Goal: Task Accomplishment & Management: Use online tool/utility

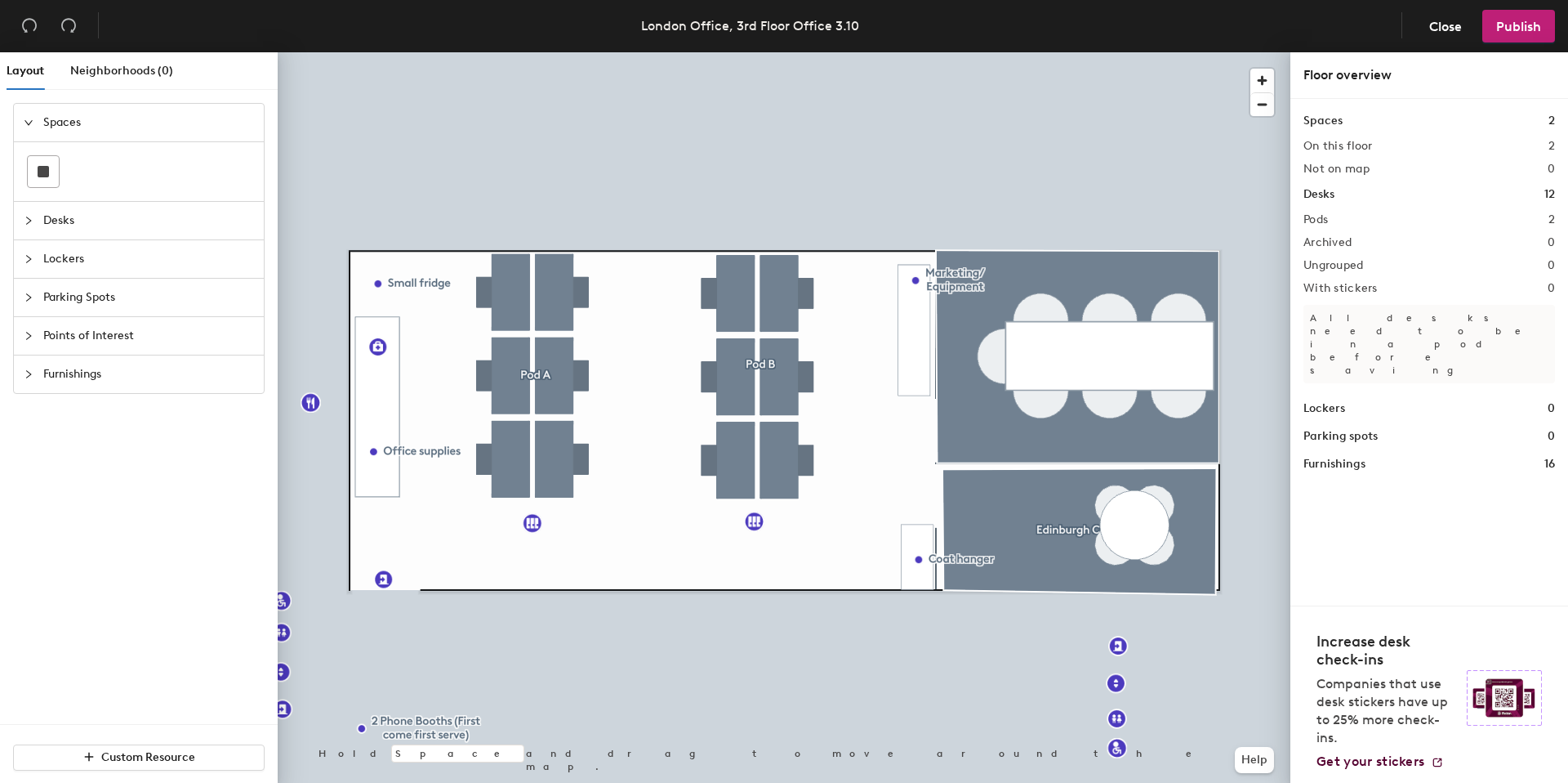
click at [16, 211] on div "Desks" at bounding box center [139, 221] width 250 height 38
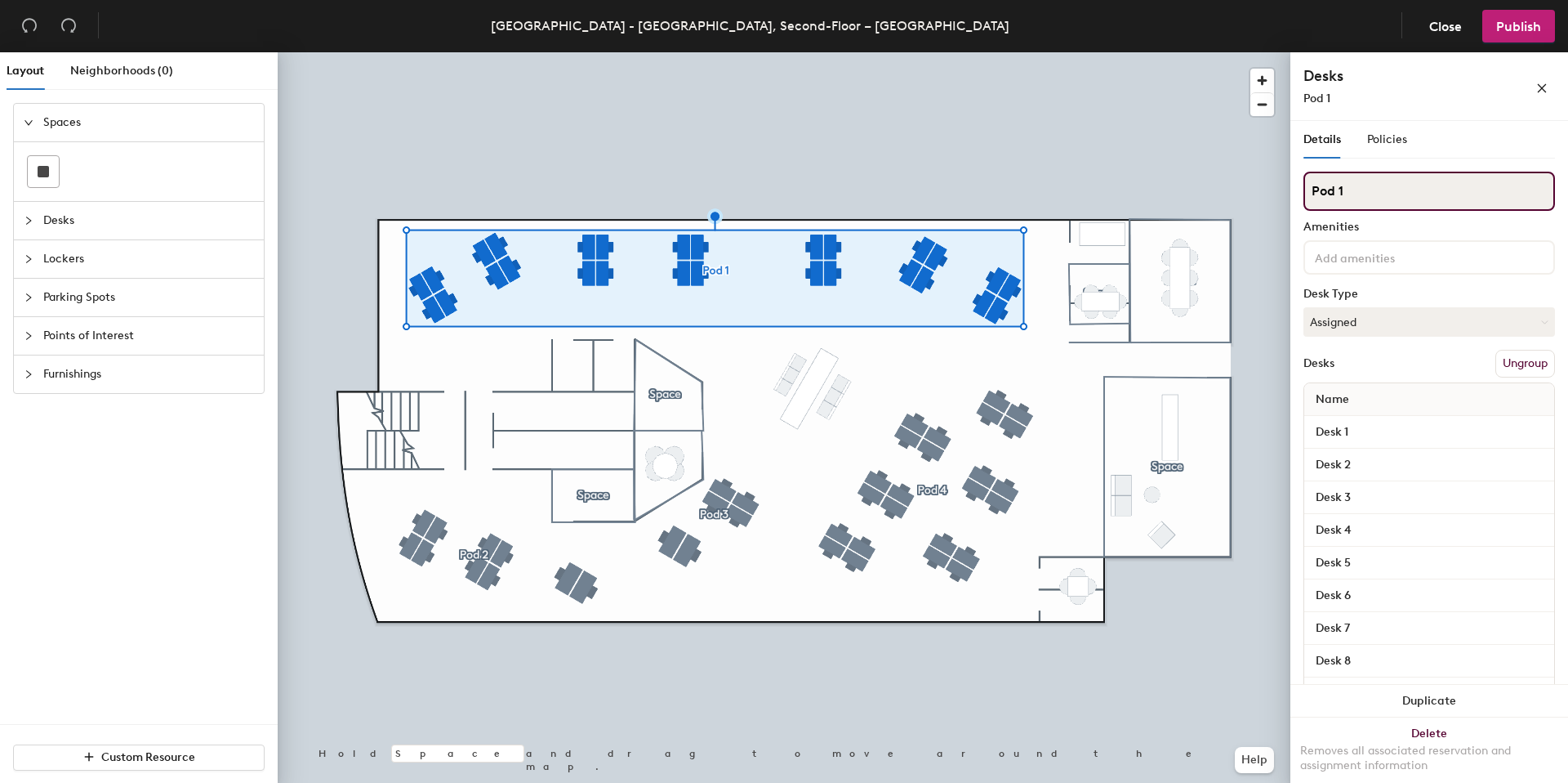
click at [1324, 190] on input "Pod 1" at bounding box center [1429, 192] width 251 height 39
click at [1241, 195] on div "Layout Neighborhoods (0) Spaces Desks Lockers Parking Spots Points of Interest …" at bounding box center [784, 421] width 1568 height 737
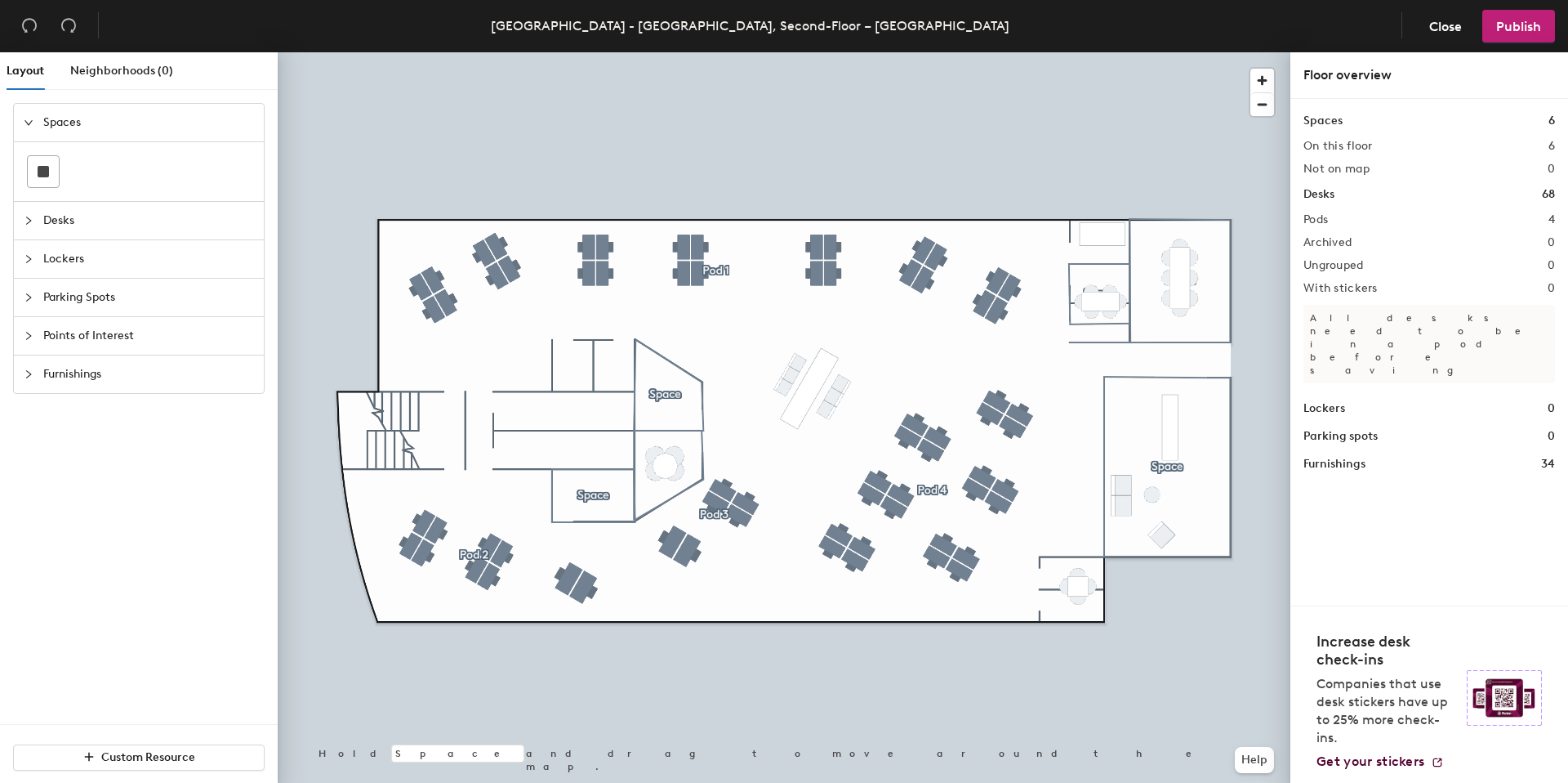
click at [411, 53] on div at bounding box center [784, 53] width 1012 height 0
click at [456, 53] on div at bounding box center [784, 53] width 1012 height 0
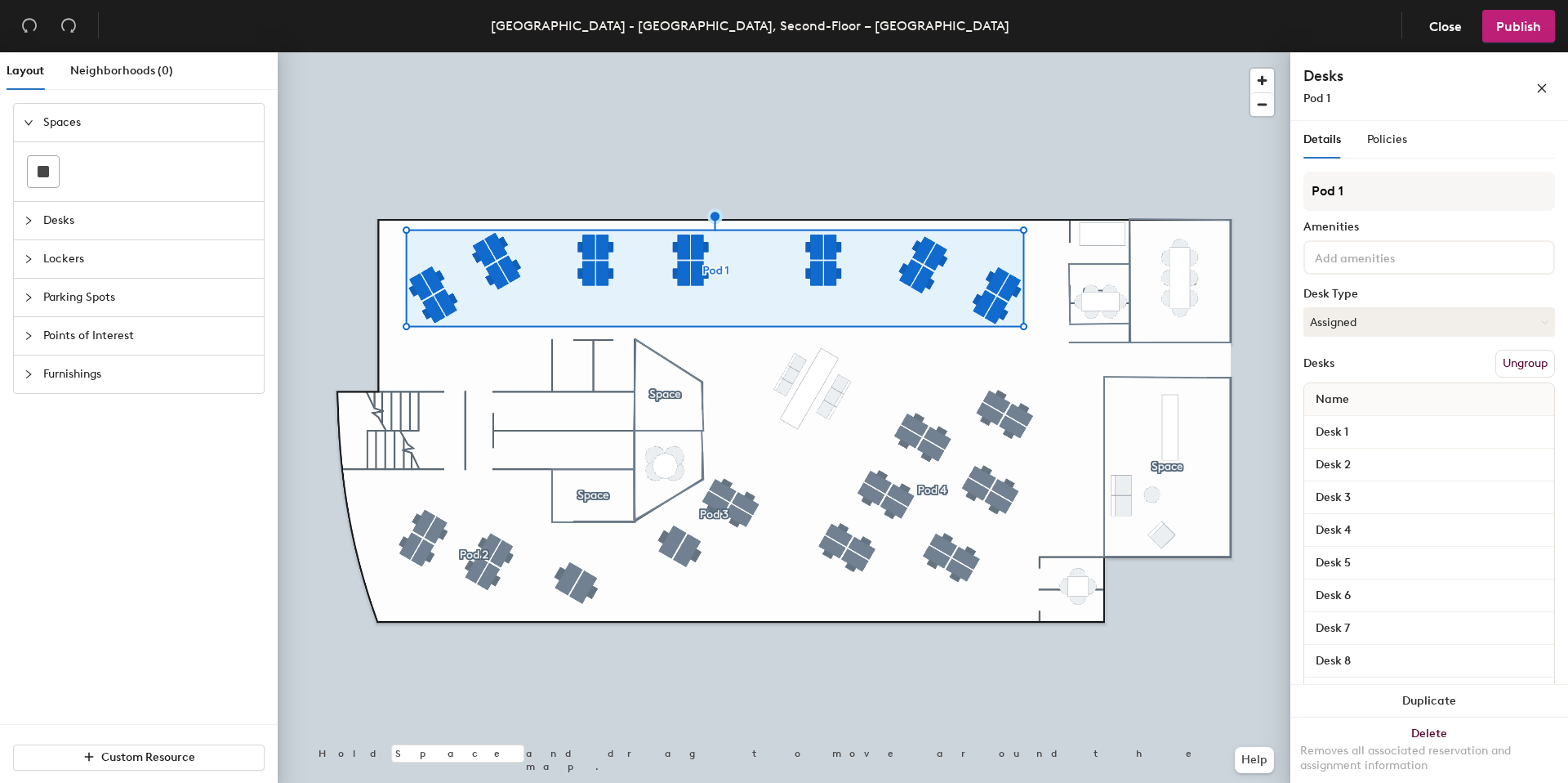
click at [1527, 354] on button "Ungroup" at bounding box center [1526, 364] width 60 height 28
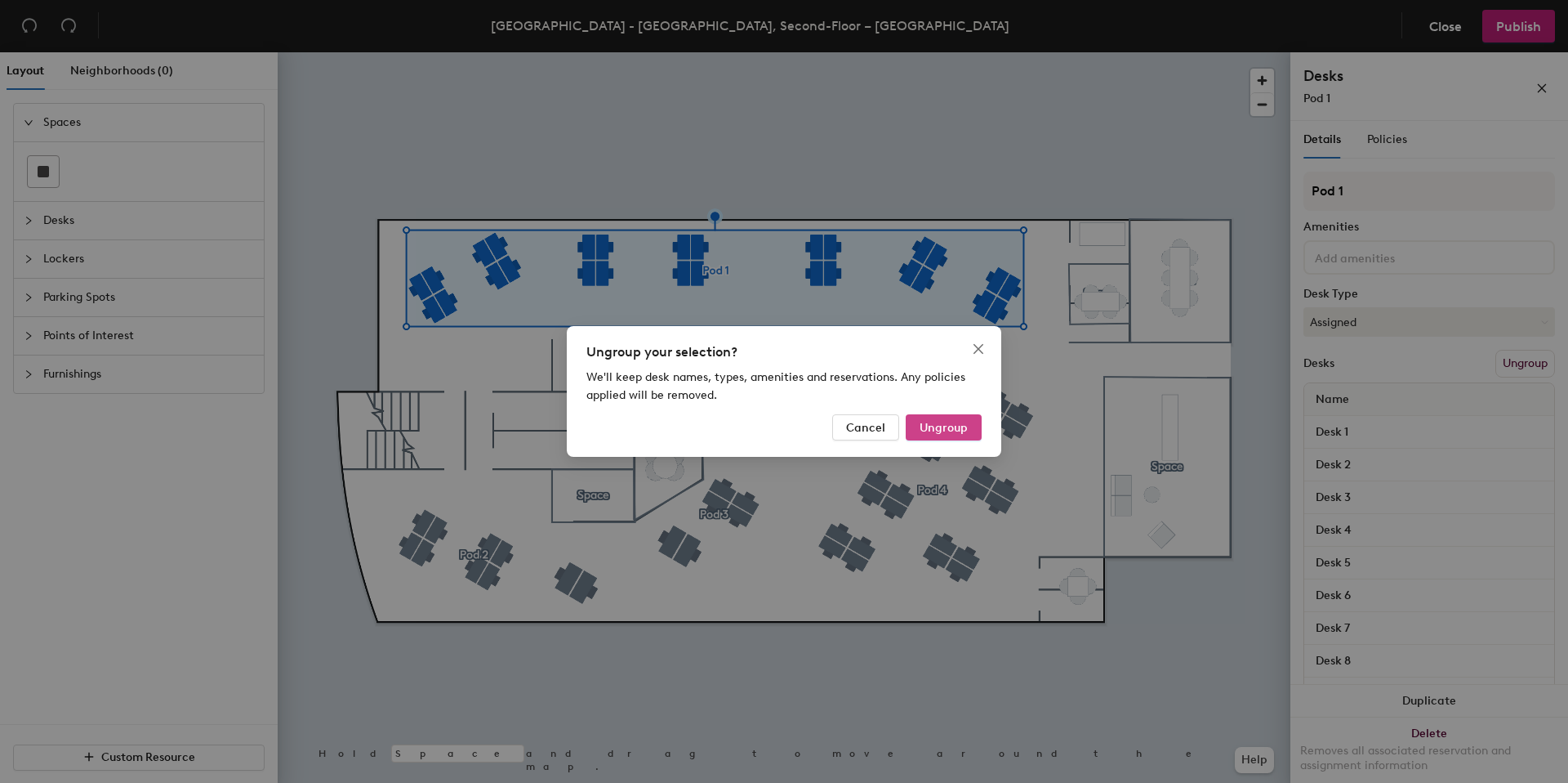
click at [955, 416] on button "Ungroup" at bounding box center [943, 427] width 76 height 26
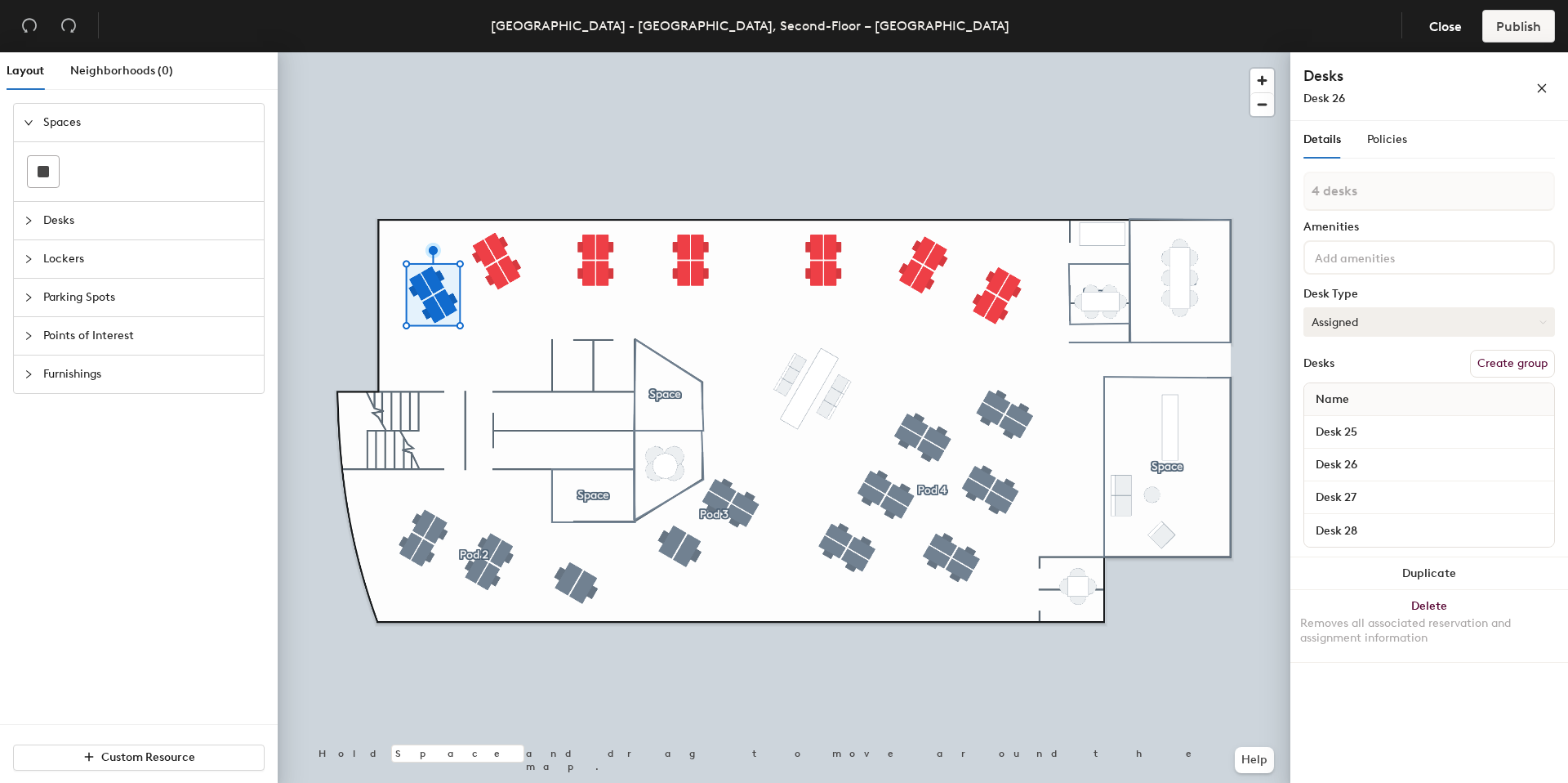
click at [1347, 319] on button "Assigned" at bounding box center [1429, 321] width 251 height 29
click at [1342, 415] on div "Hoteled" at bounding box center [1386, 422] width 163 height 24
click at [1493, 361] on button "Create group" at bounding box center [1513, 364] width 85 height 28
type input "Pod 1"
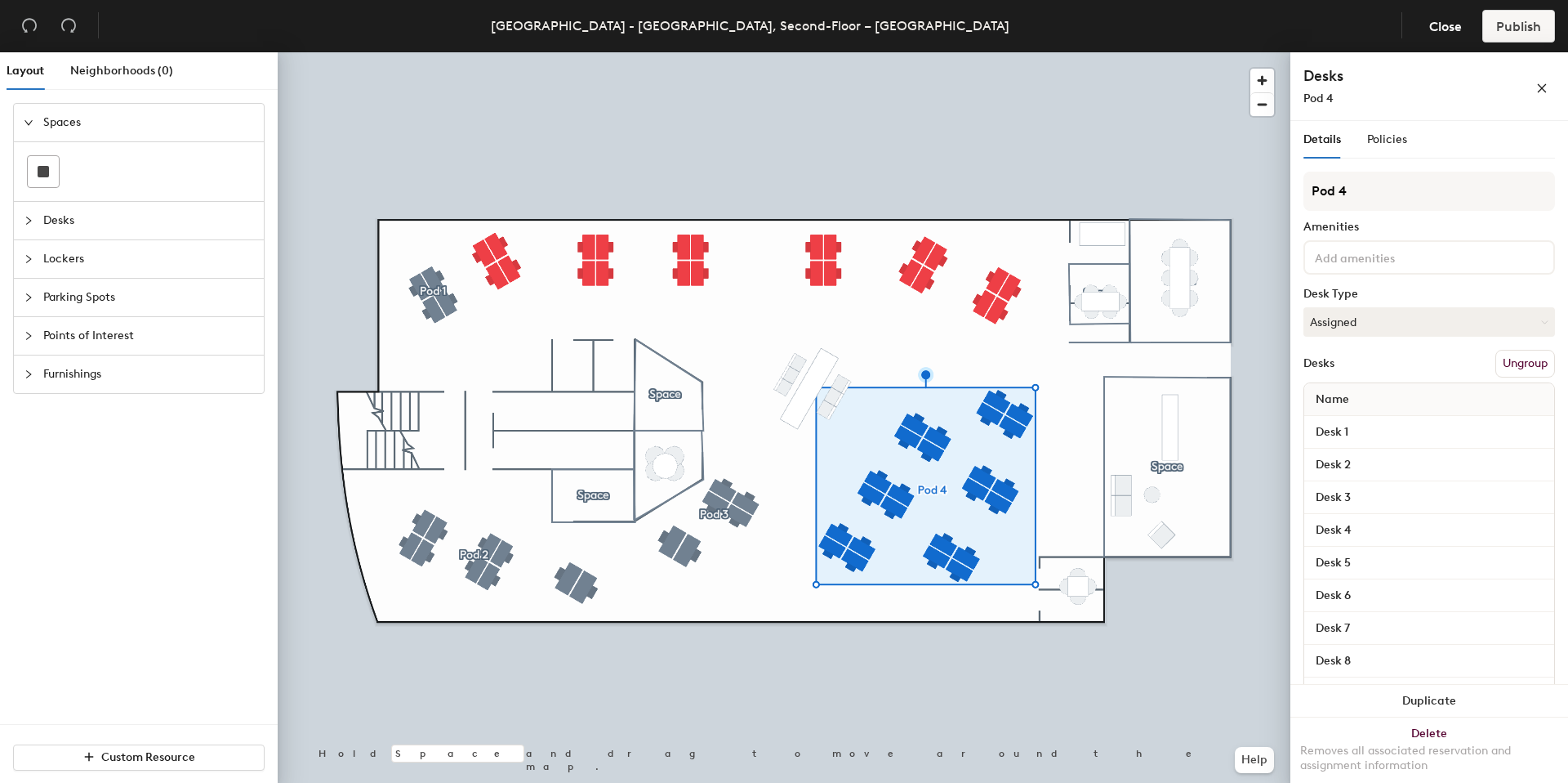
click at [1508, 355] on button "Ungroup" at bounding box center [1526, 364] width 60 height 28
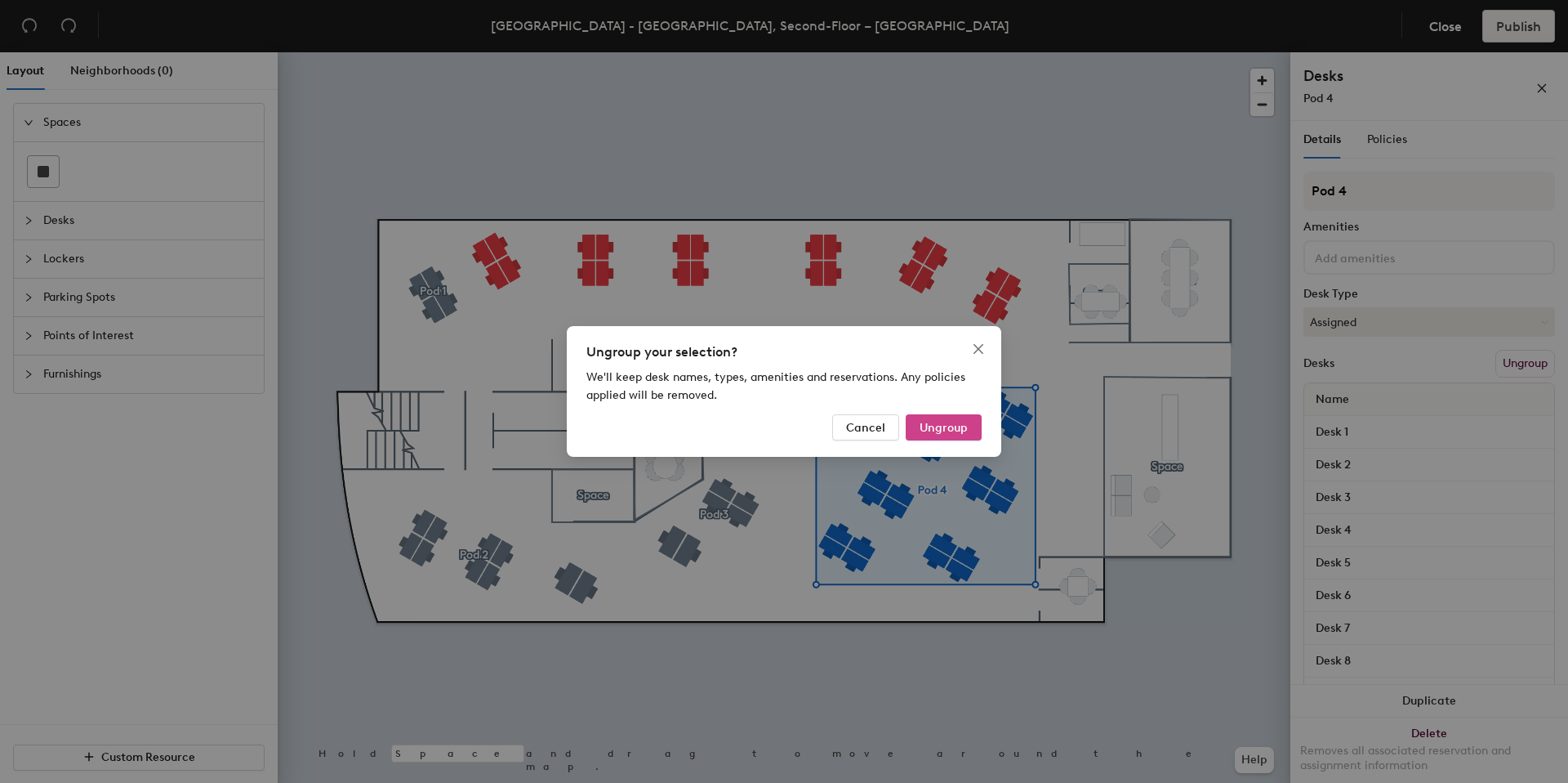
click at [911, 422] on button "Ungroup" at bounding box center [943, 427] width 76 height 26
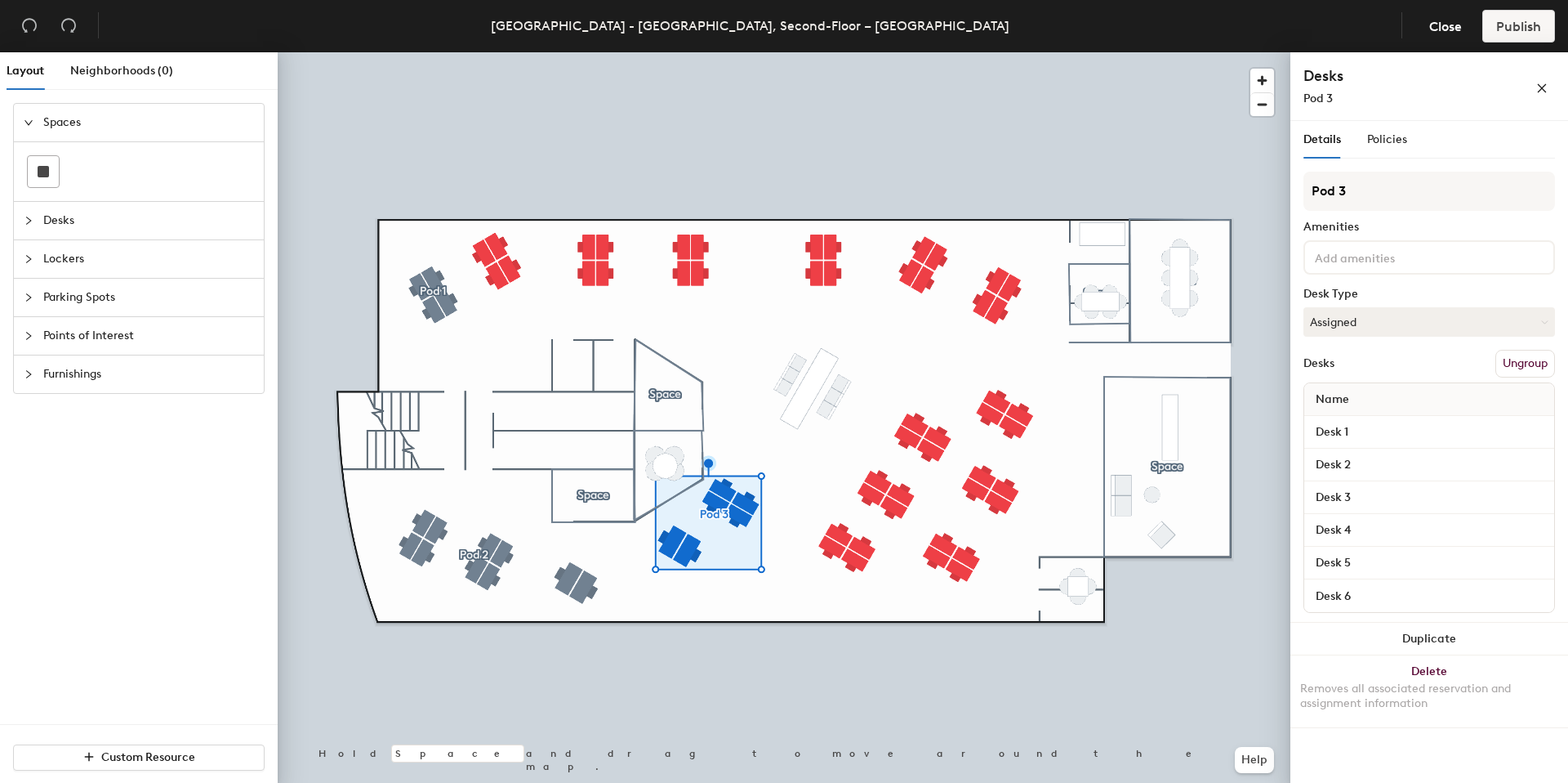
click at [1548, 358] on button "Ungroup" at bounding box center [1526, 364] width 60 height 28
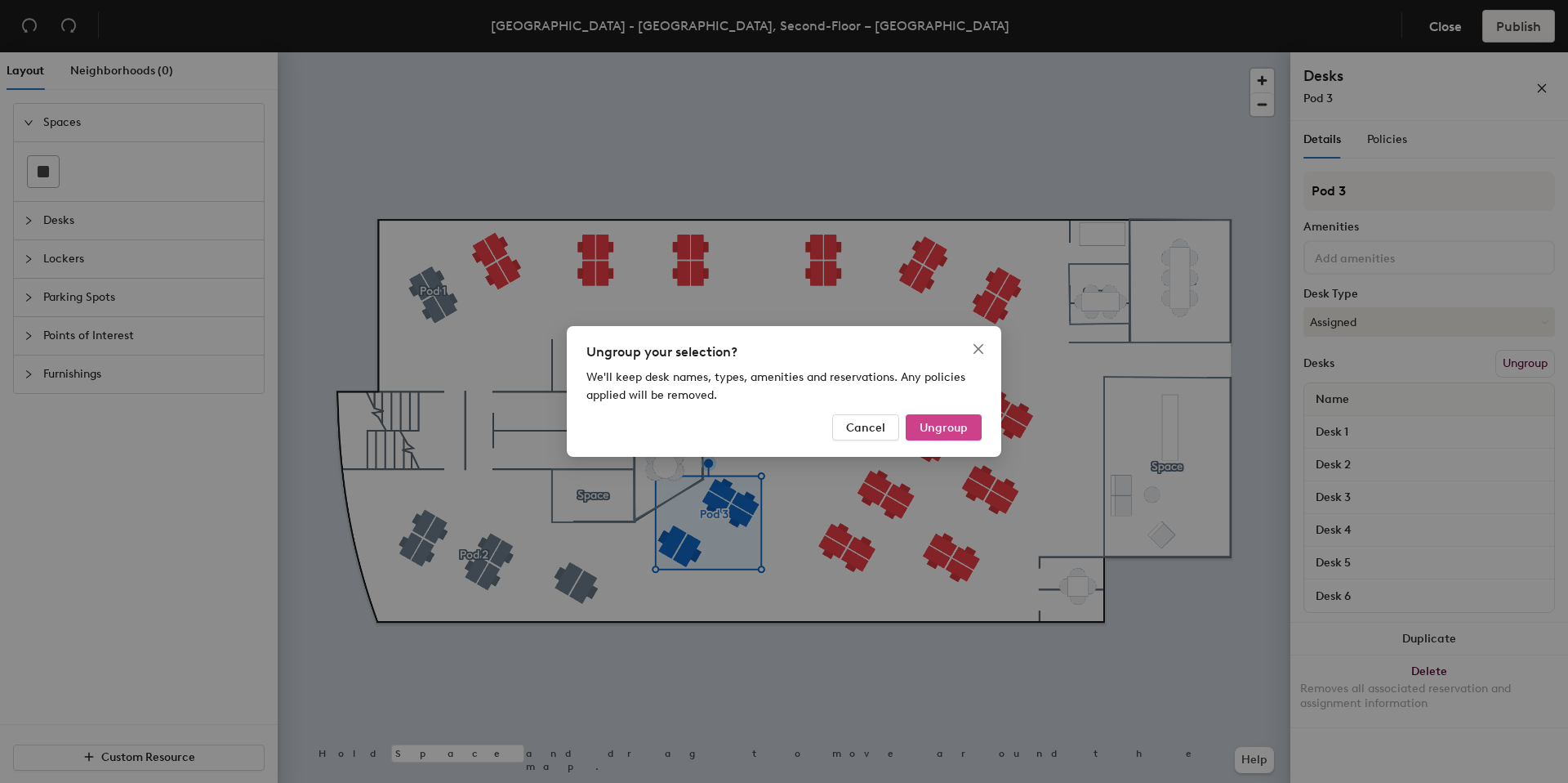
click at [959, 426] on span "Ungroup" at bounding box center [943, 427] width 48 height 14
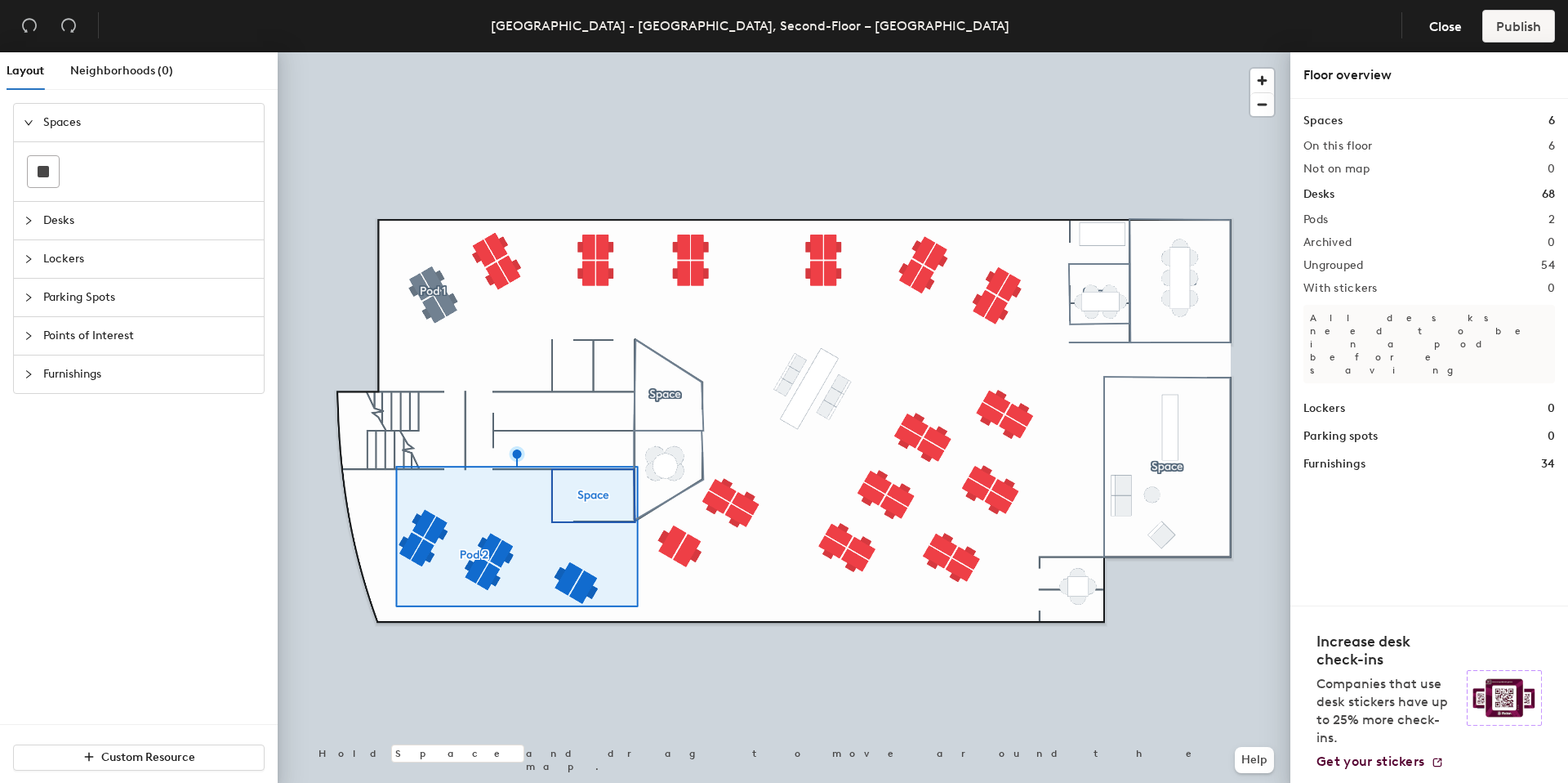
click at [373, 53] on div at bounding box center [784, 53] width 1012 height 0
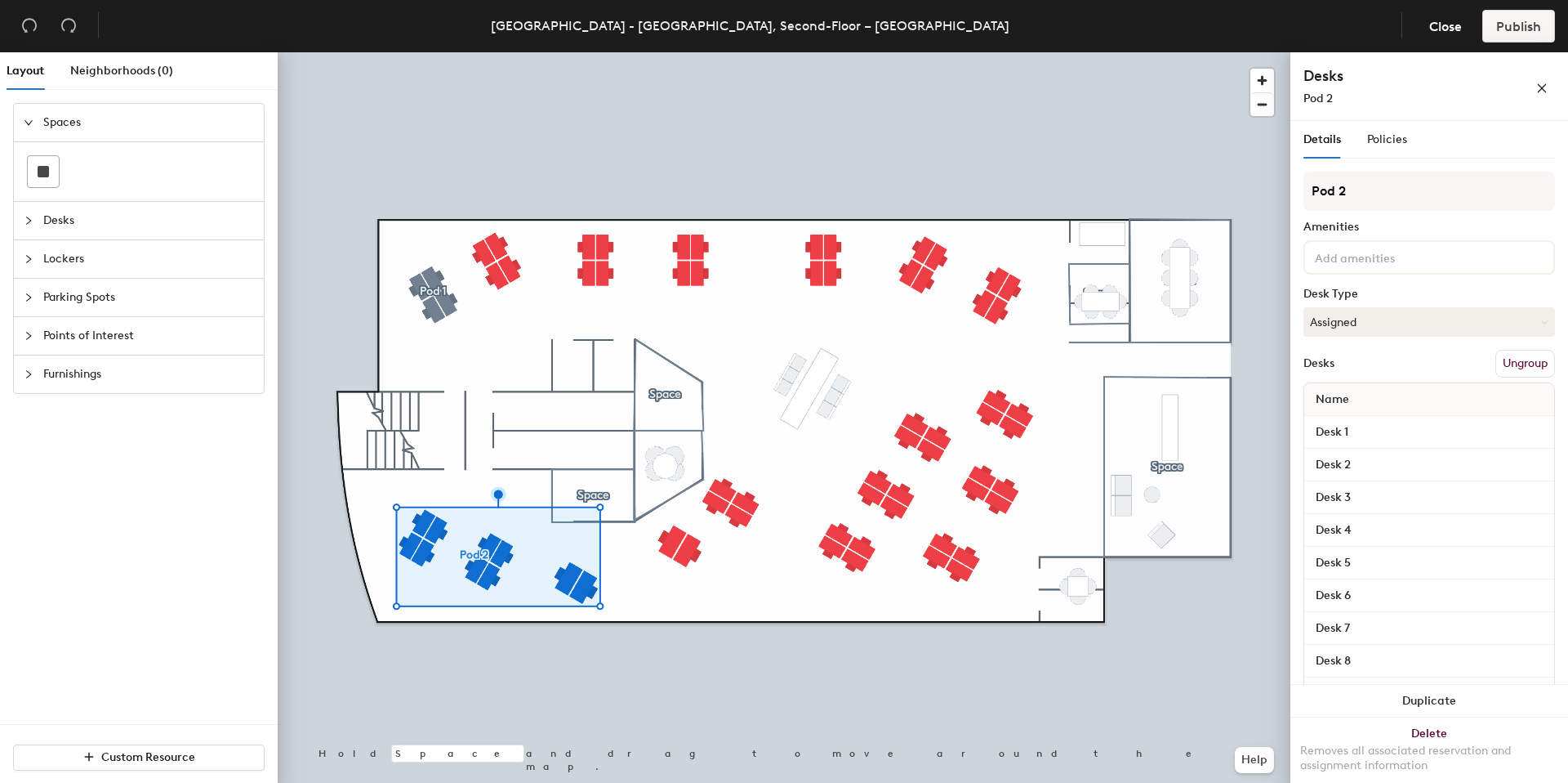
click at [1506, 367] on button "Ungroup" at bounding box center [1526, 364] width 60 height 28
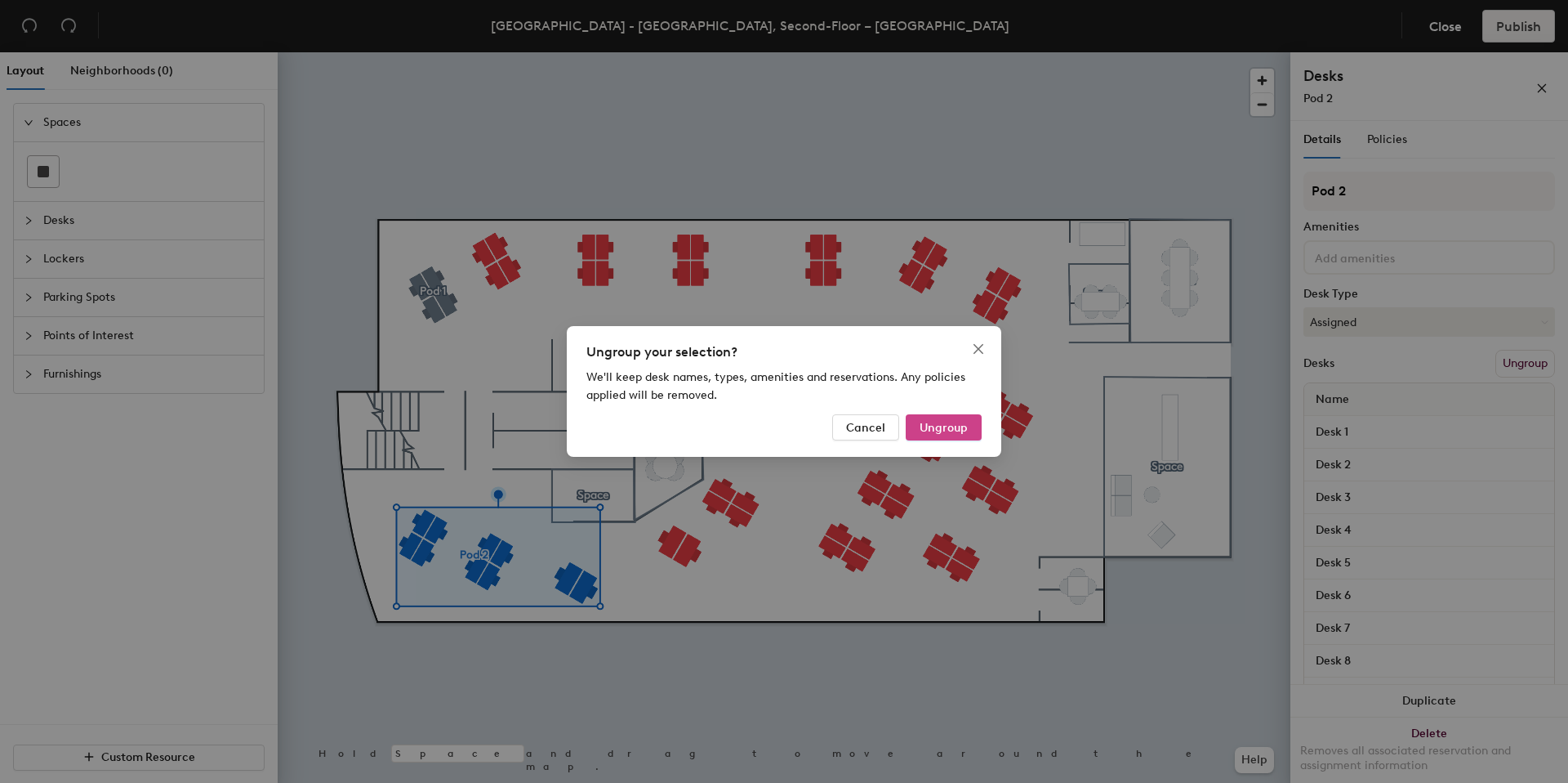
click at [943, 422] on span "Ungroup" at bounding box center [943, 427] width 48 height 14
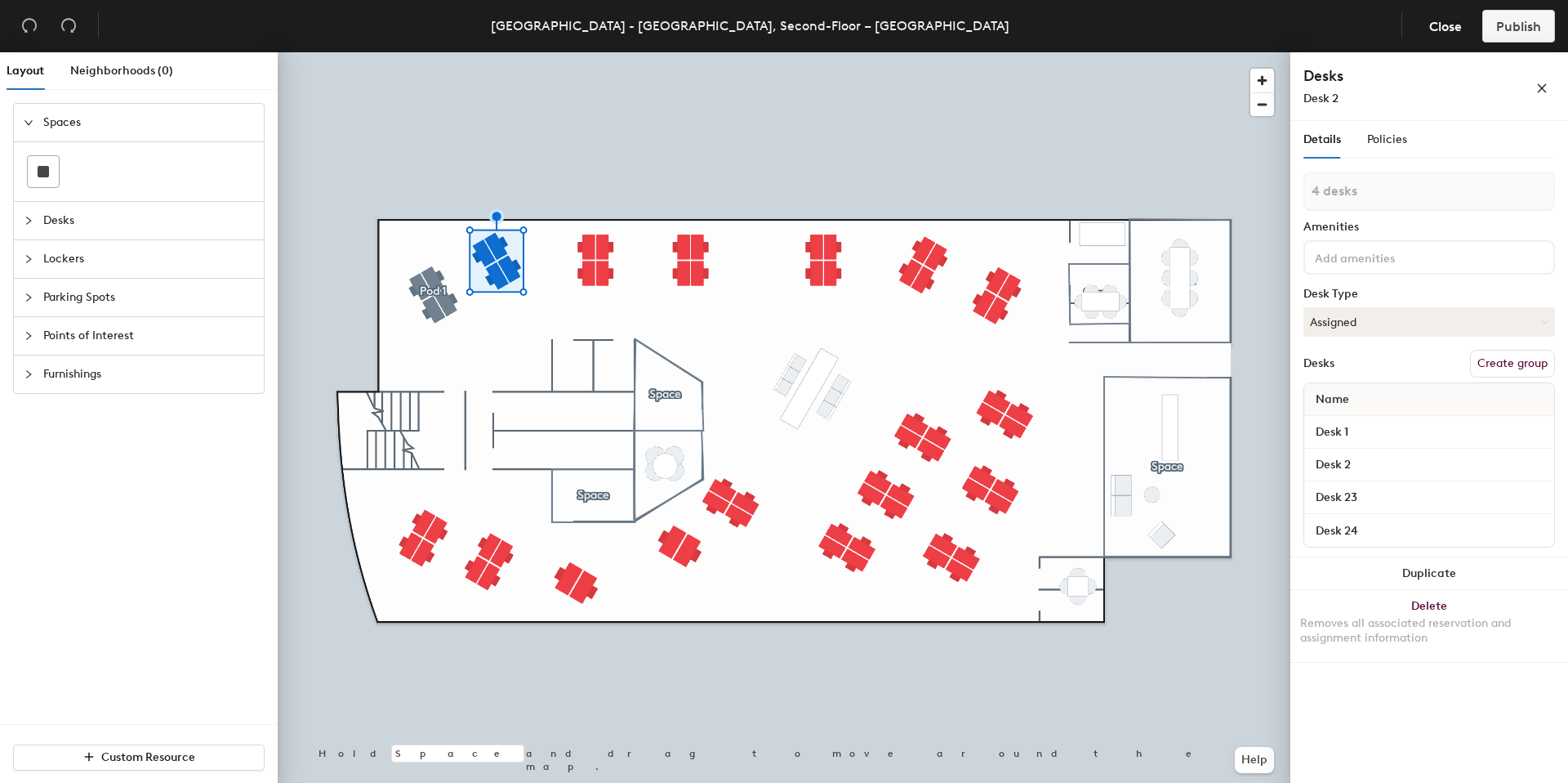
click at [1490, 361] on button "Create group" at bounding box center [1513, 364] width 85 height 28
click at [1526, 361] on button "Create group" at bounding box center [1513, 364] width 85 height 28
click at [1510, 358] on button "Create group" at bounding box center [1513, 364] width 85 height 28
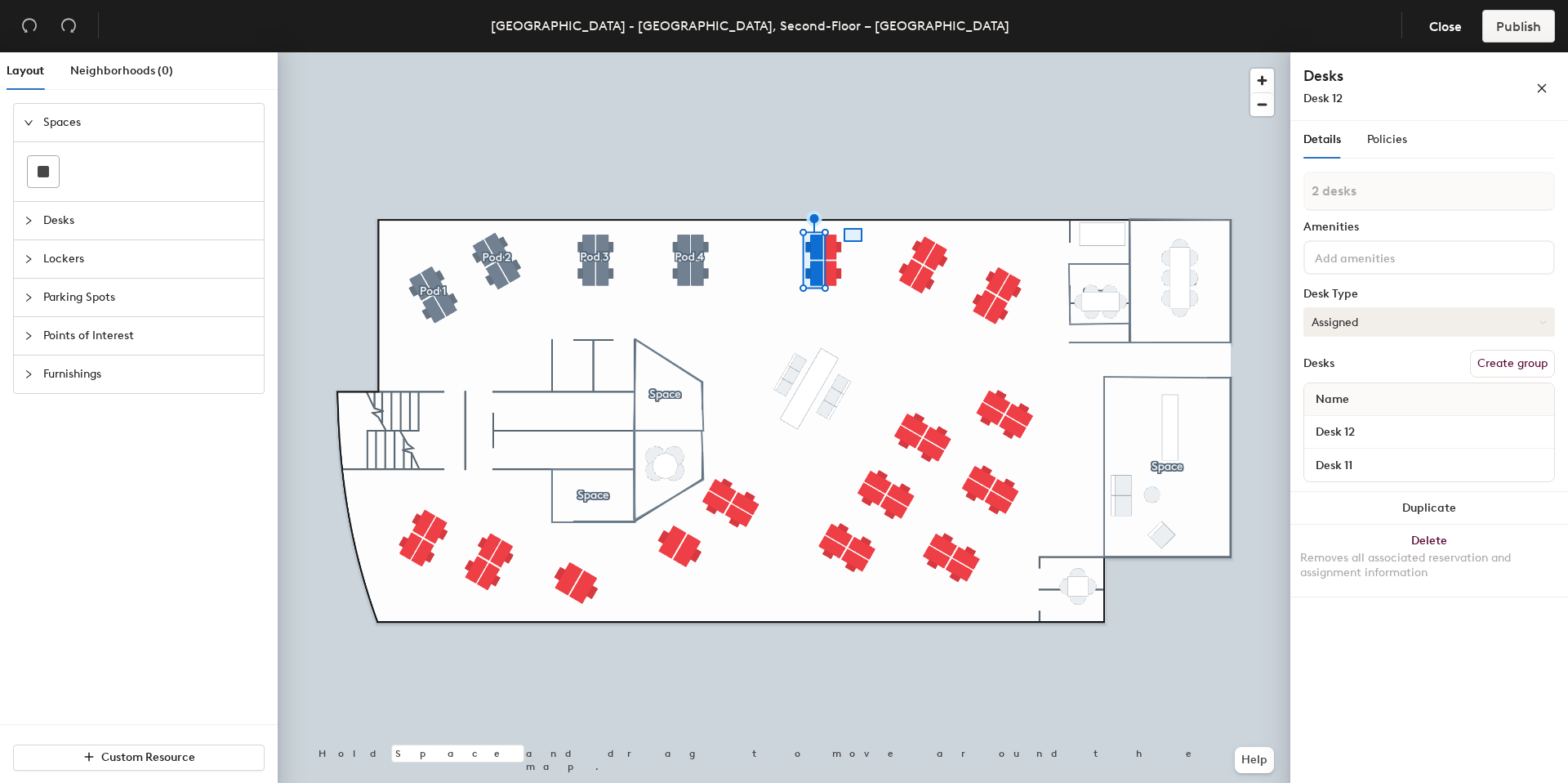
type input "4 desks"
click at [1541, 361] on button "Create group" at bounding box center [1513, 364] width 85 height 28
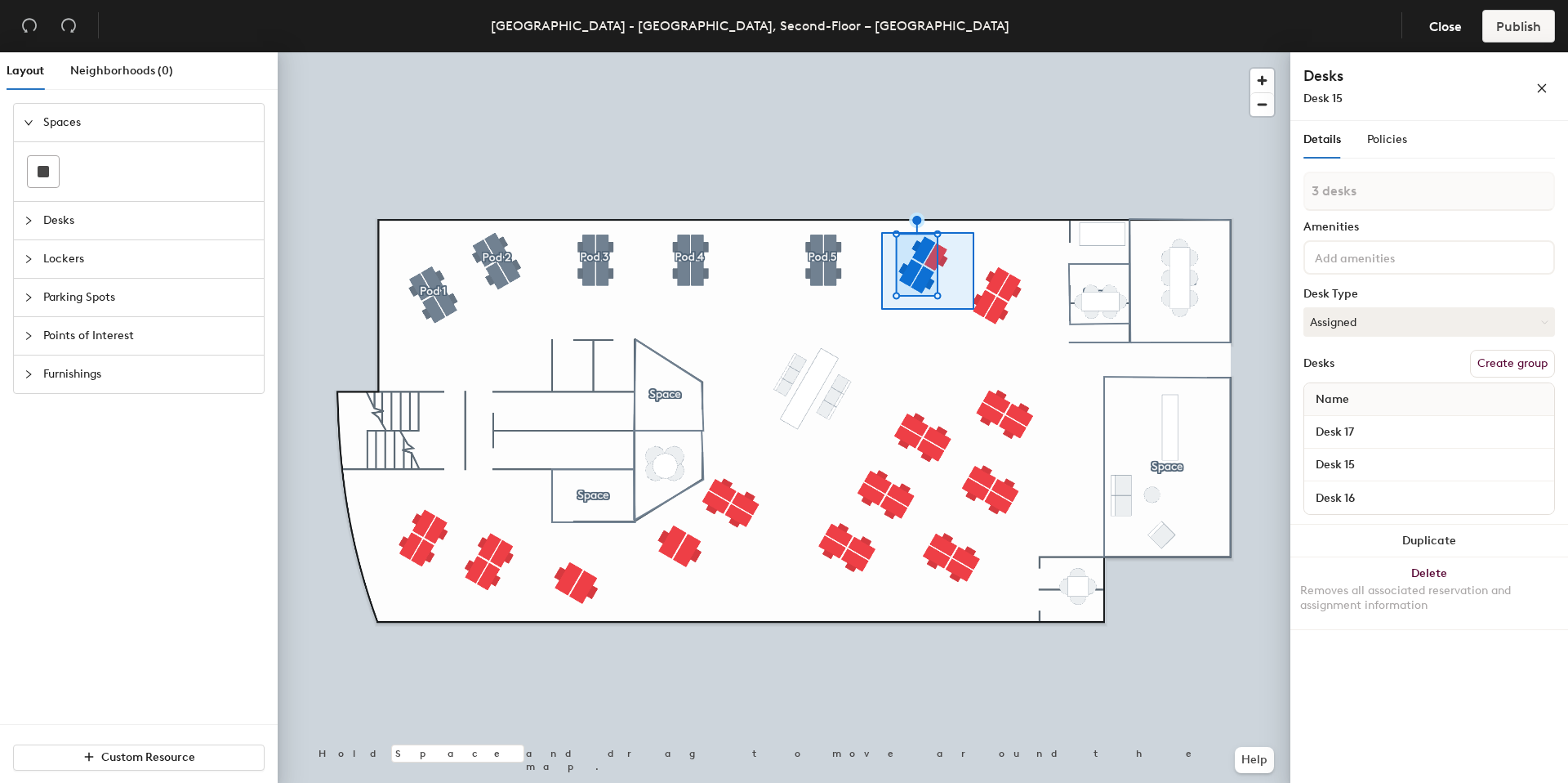
type input "5 desks"
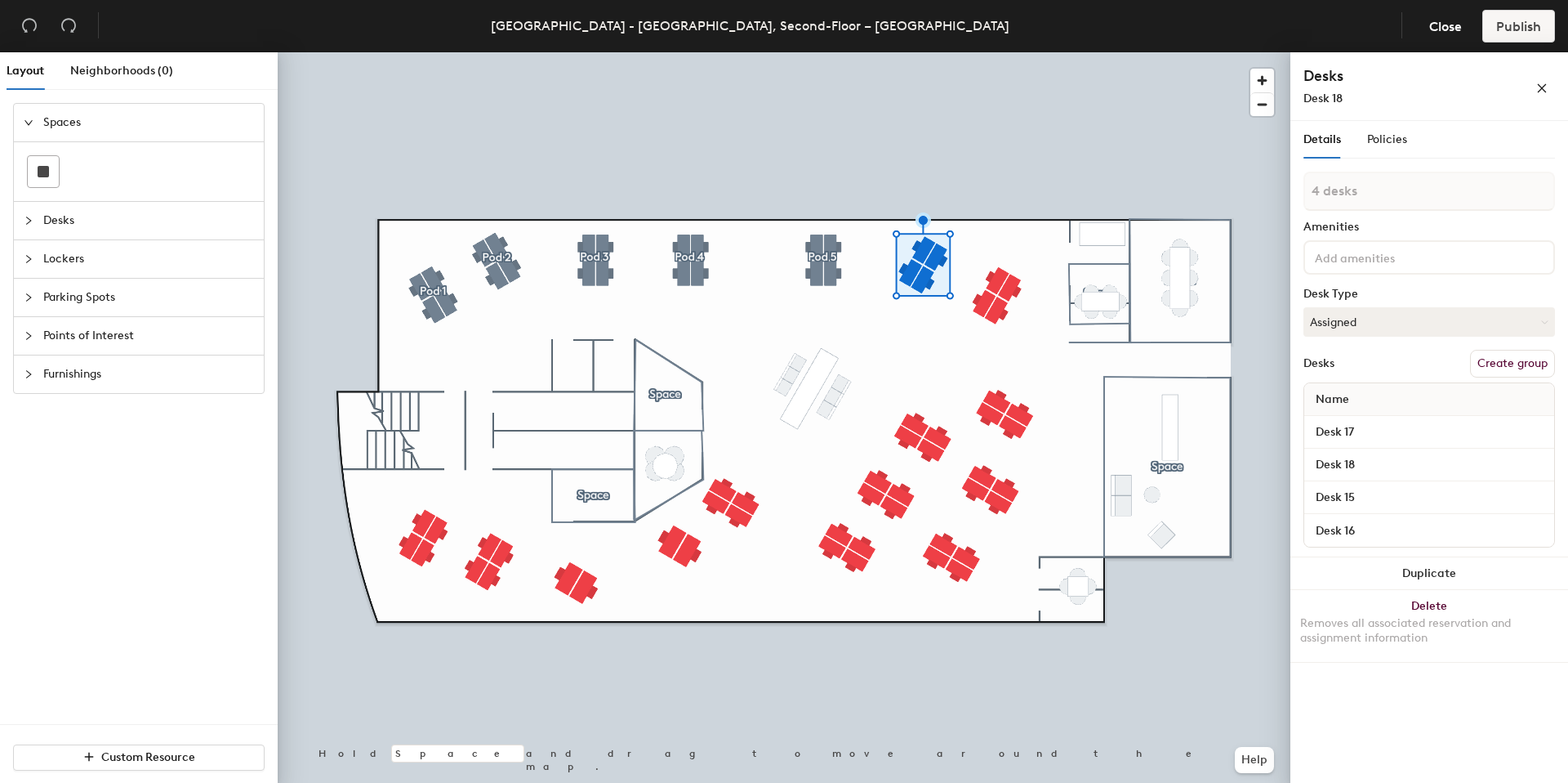
click at [1491, 361] on button "Create group" at bounding box center [1513, 364] width 85 height 28
click at [1499, 361] on button "Create group" at bounding box center [1513, 364] width 85 height 28
click at [1500, 359] on button "Create group" at bounding box center [1513, 364] width 85 height 28
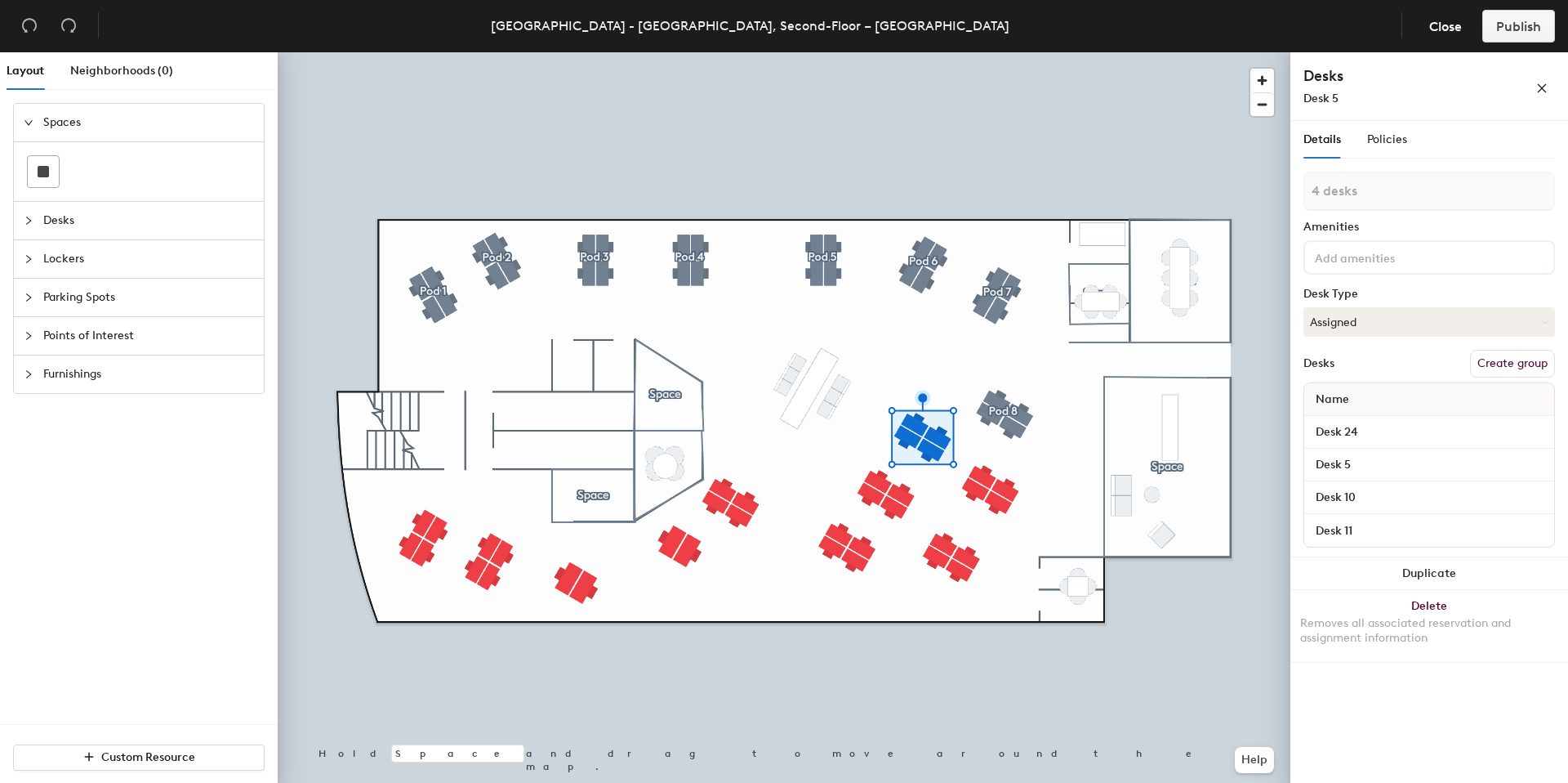
click at [1502, 364] on button "Create group" at bounding box center [1513, 364] width 85 height 28
drag, startPoint x: 1493, startPoint y: 364, endPoint x: 1427, endPoint y: 371, distance: 66.4
click at [1491, 364] on button "Create group" at bounding box center [1513, 364] width 85 height 28
click at [1502, 369] on button "Create group" at bounding box center [1513, 364] width 85 height 28
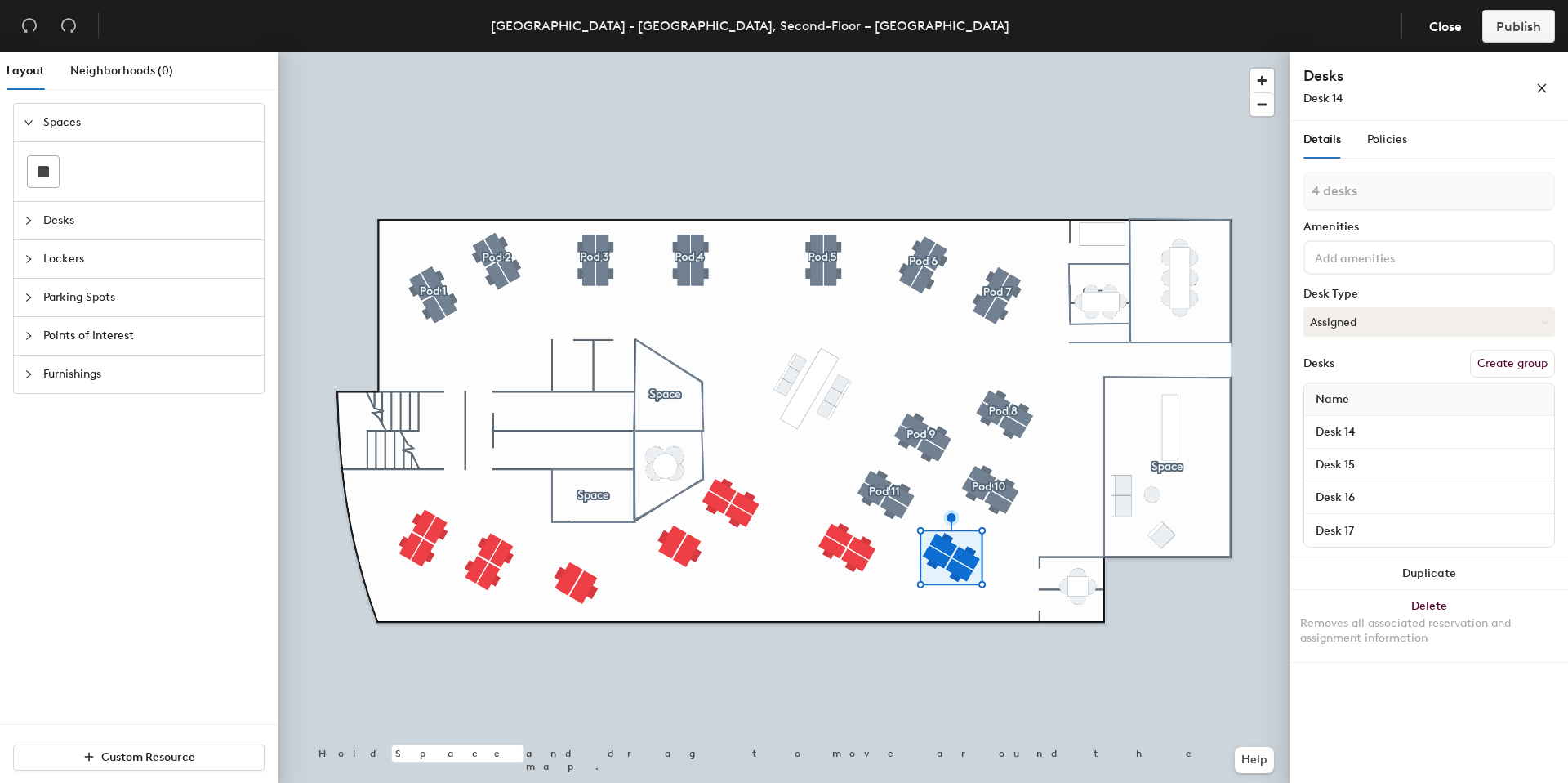
click at [1502, 366] on button "Create group" at bounding box center [1513, 364] width 85 height 28
click at [1506, 362] on button "Create group" at bounding box center [1513, 364] width 85 height 28
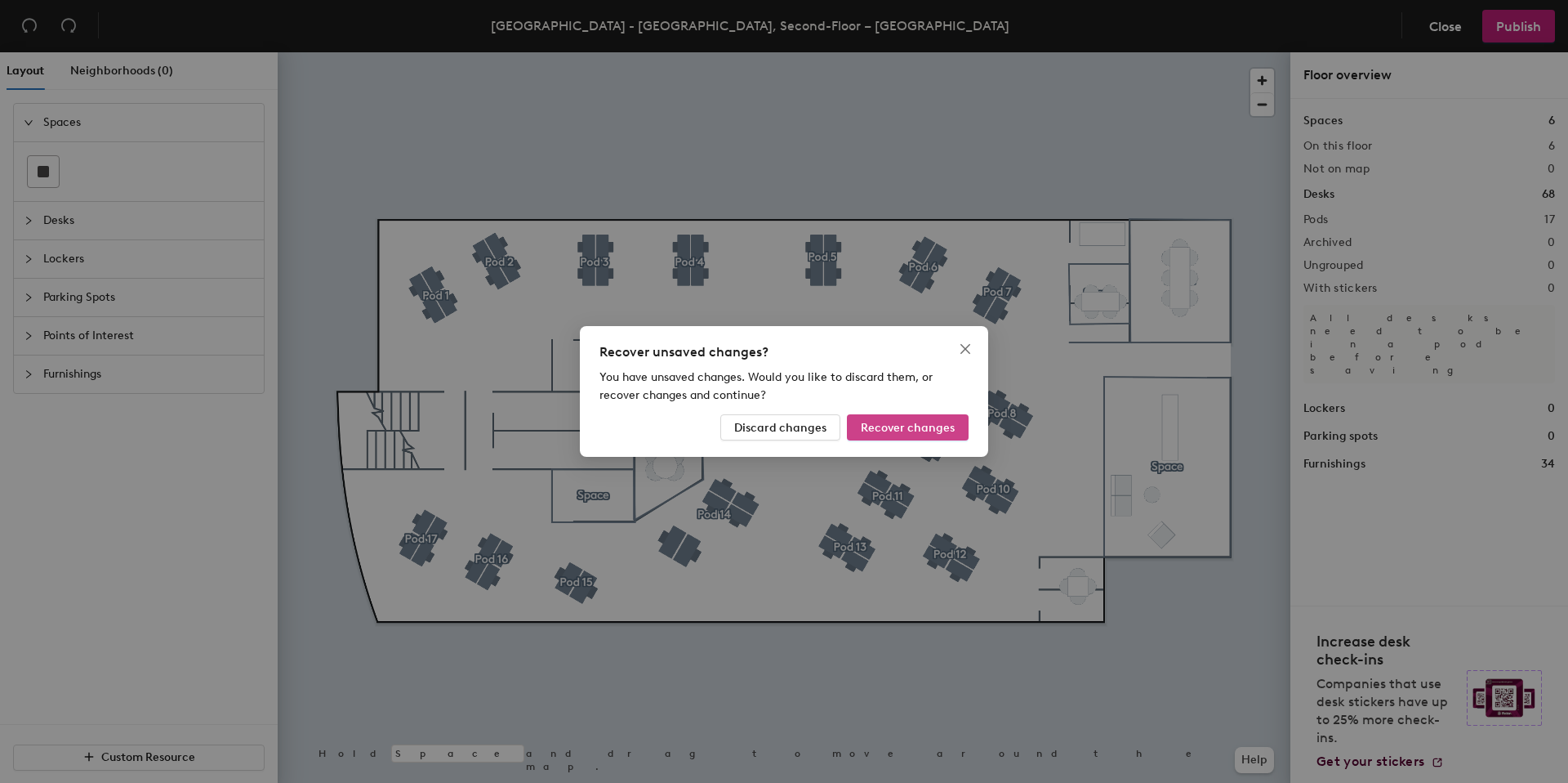
click at [892, 422] on span "Recover changes" at bounding box center [907, 427] width 94 height 14
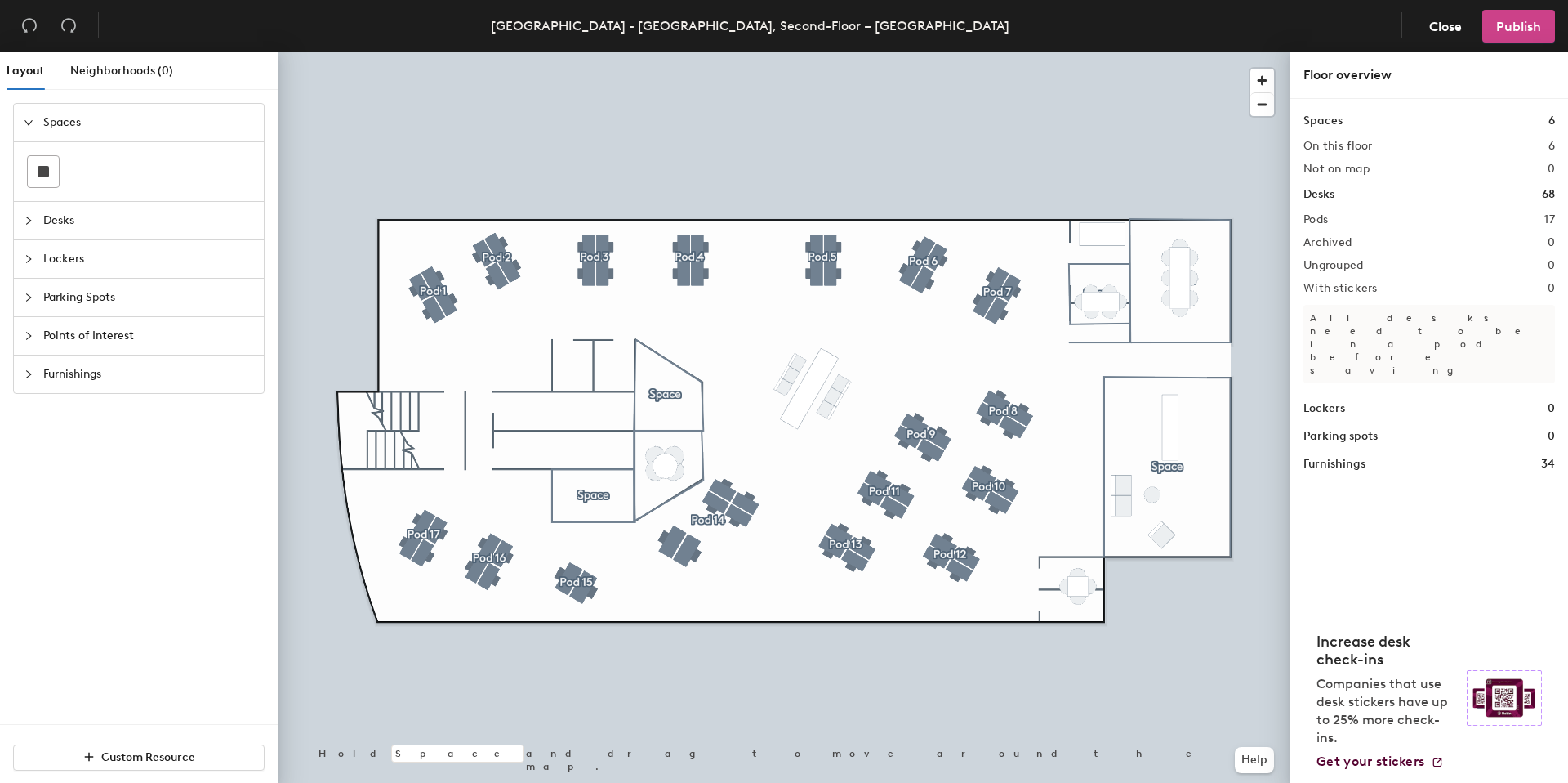
click at [1514, 28] on span "Publish" at bounding box center [1519, 26] width 45 height 16
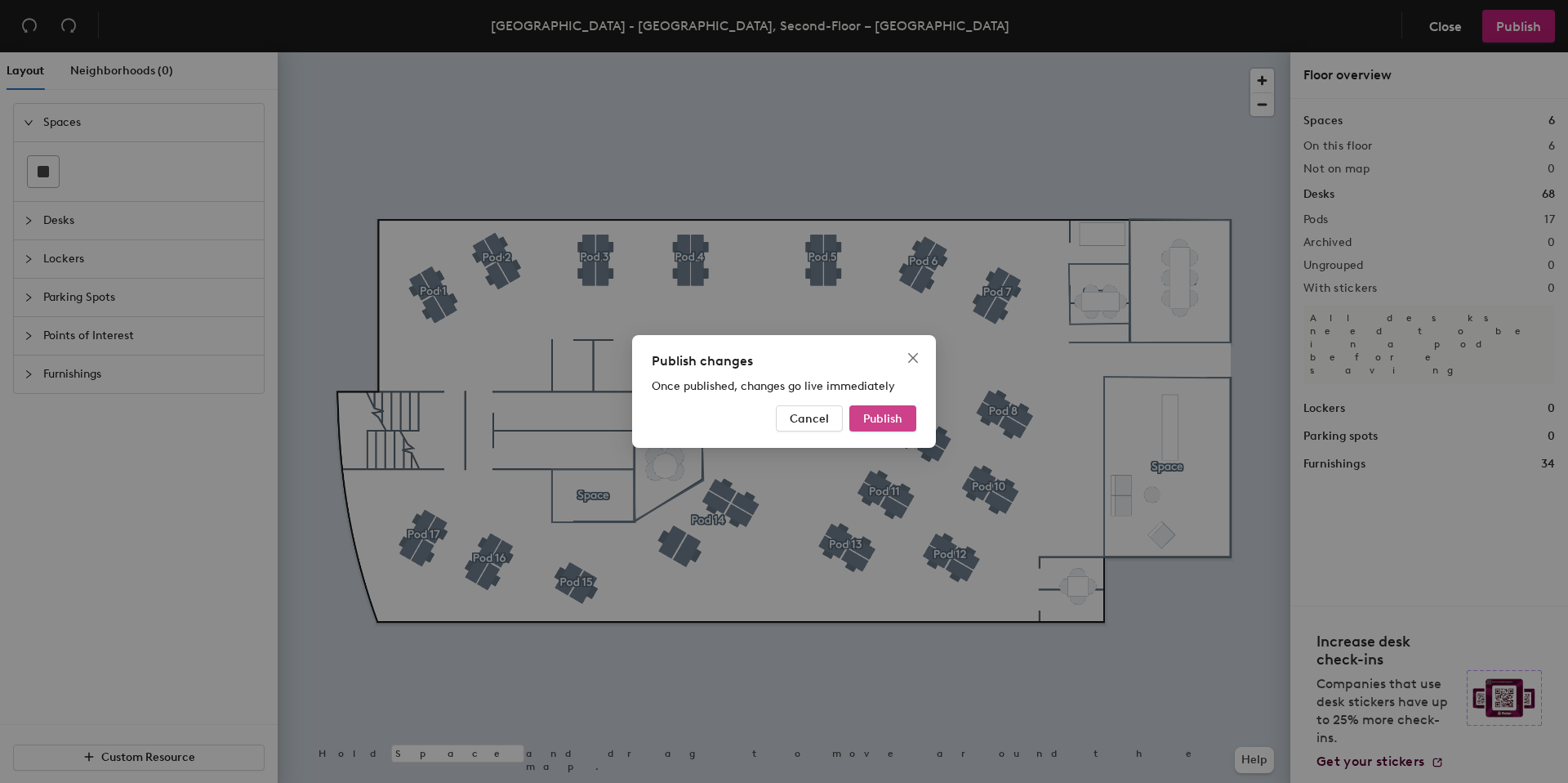
click at [888, 415] on span "Publish" at bounding box center [883, 419] width 39 height 14
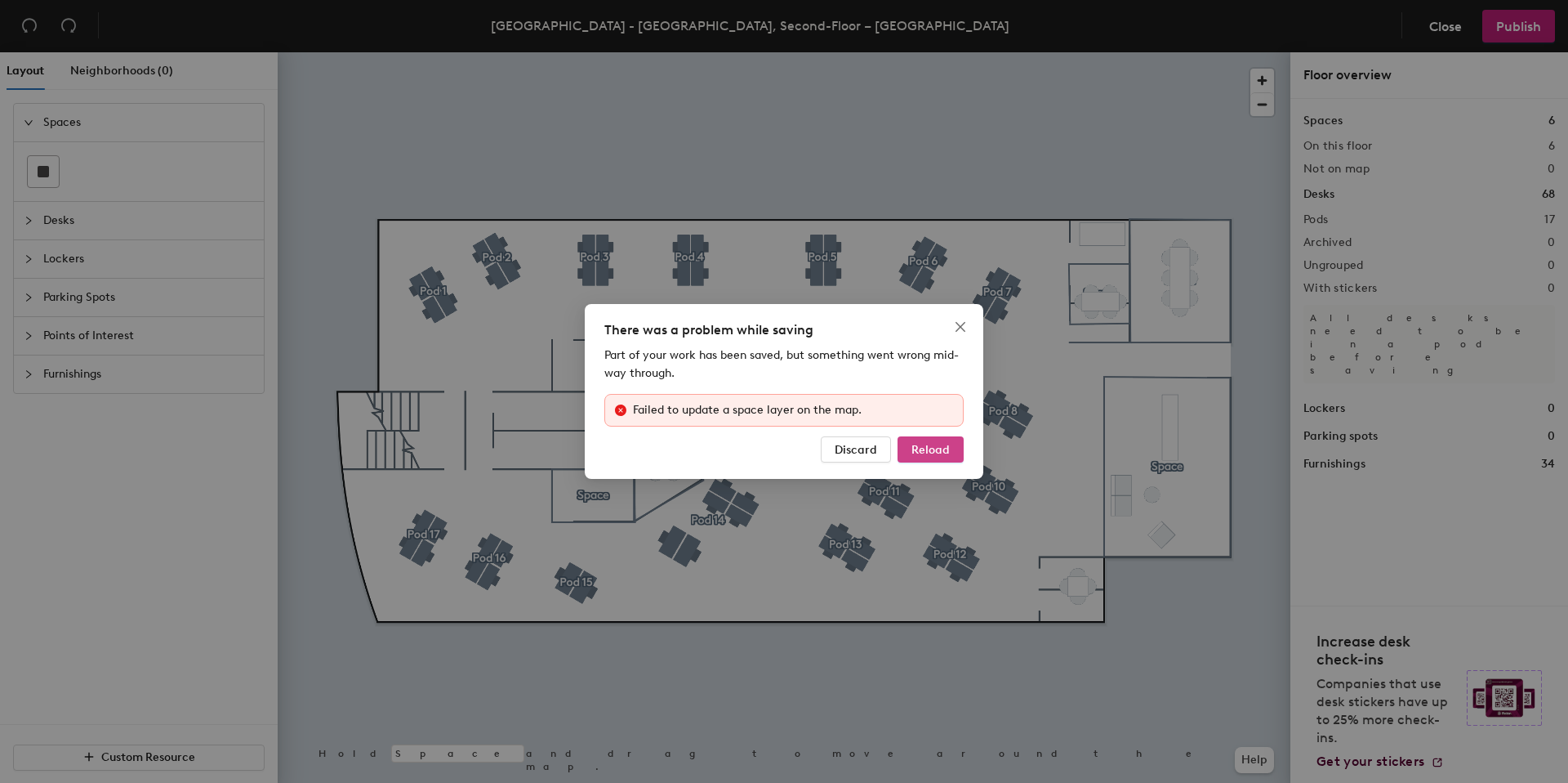
click at [926, 450] on span "Reload" at bounding box center [930, 450] width 38 height 14
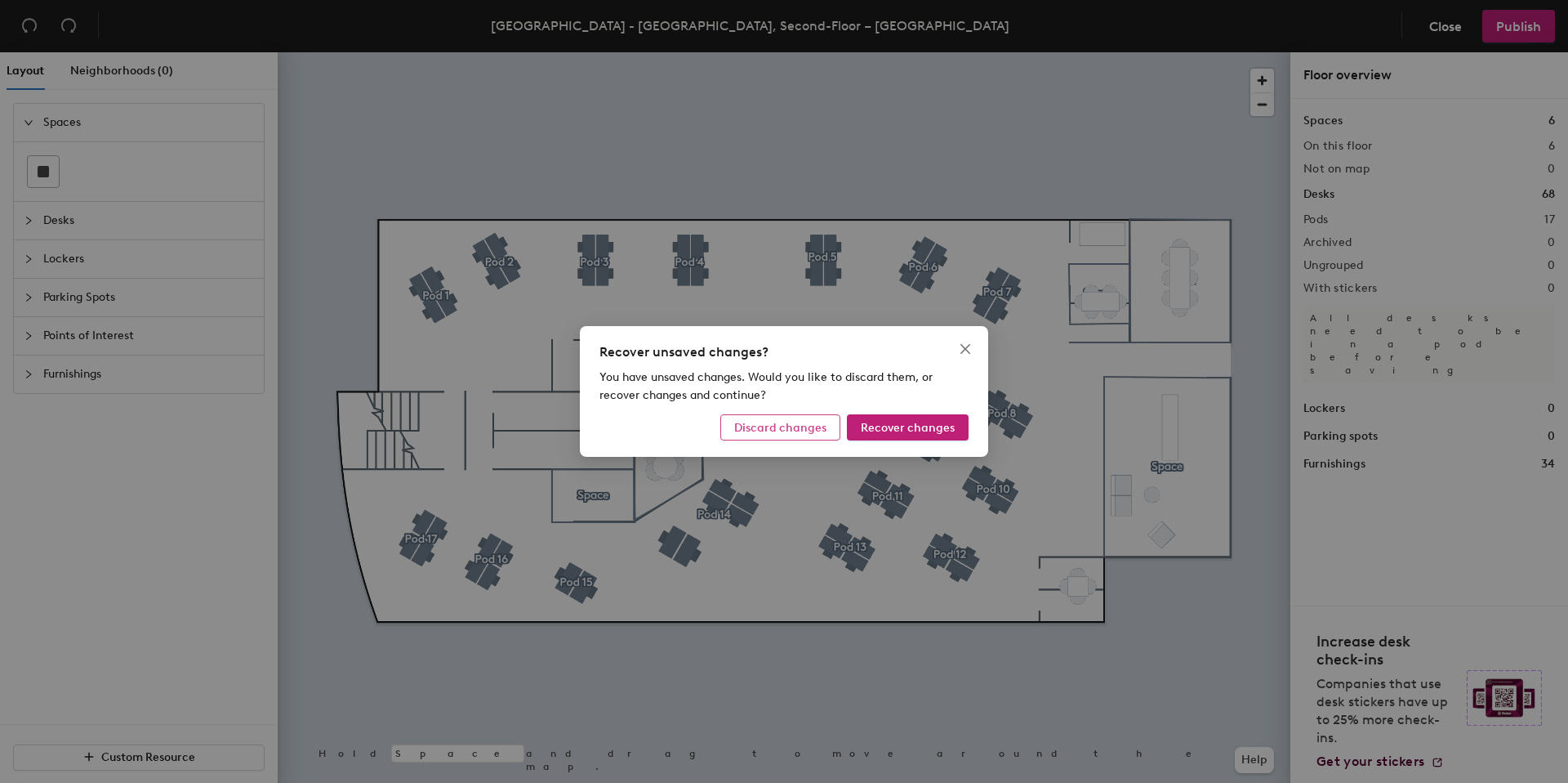
click at [770, 426] on span "Discard changes" at bounding box center [781, 427] width 92 height 14
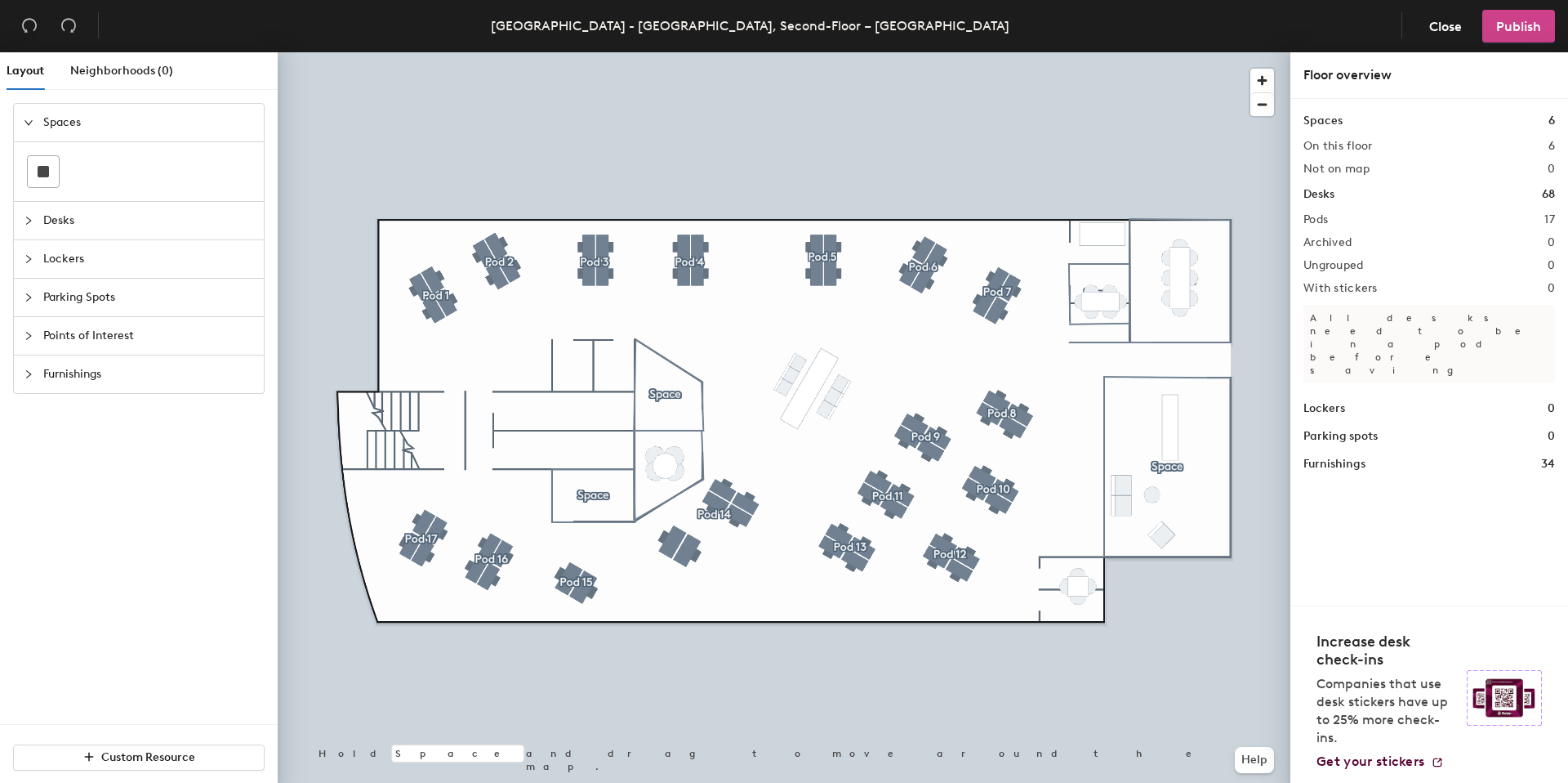
click at [1491, 32] on button "Publish" at bounding box center [1518, 25] width 72 height 33
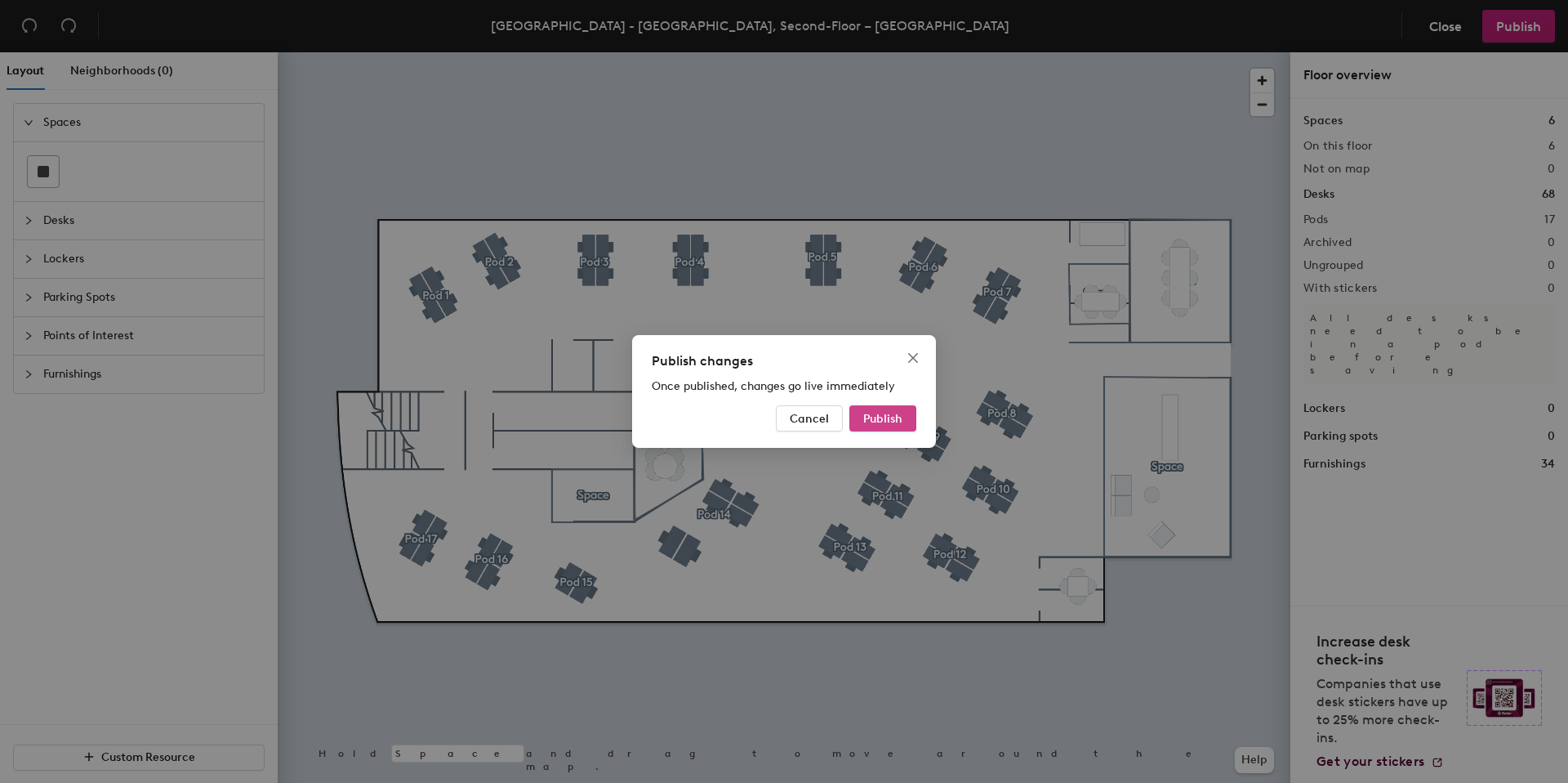
click at [892, 419] on span "Publish" at bounding box center [883, 419] width 39 height 14
